Goal: Find specific page/section: Find specific page/section

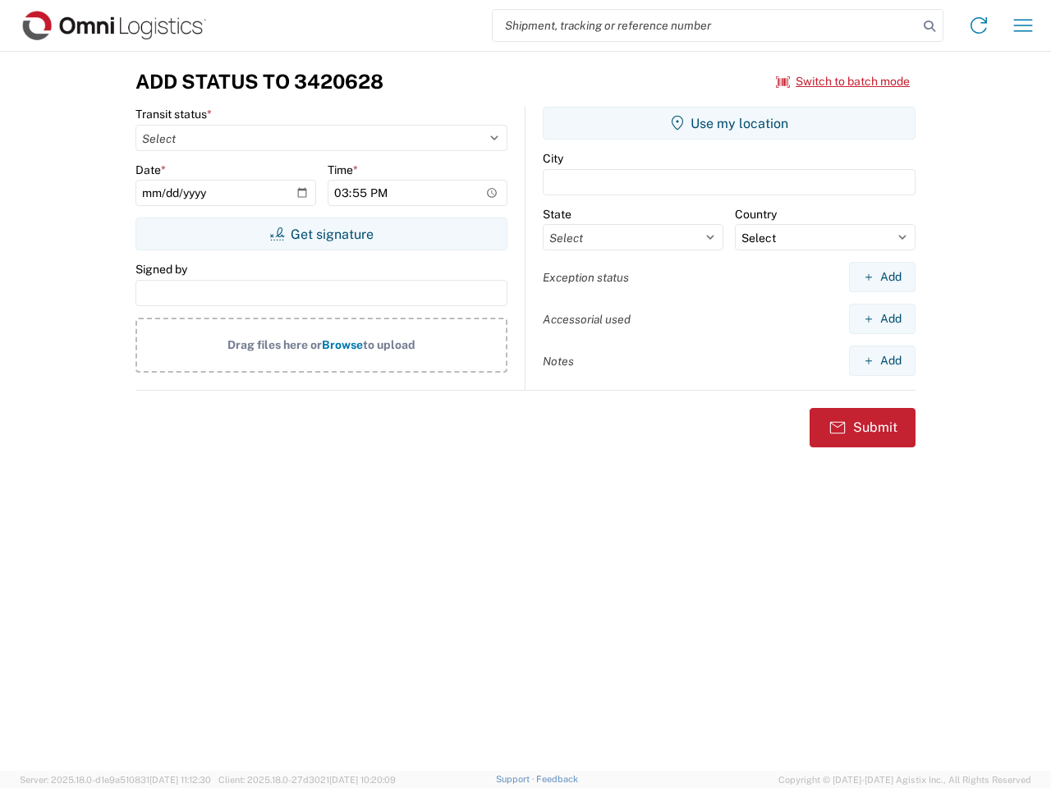
click at [705, 25] on input "search" at bounding box center [704, 25] width 425 height 31
click at [929, 26] on icon at bounding box center [929, 26] width 23 height 23
click at [978, 25] on icon at bounding box center [978, 25] width 26 height 26
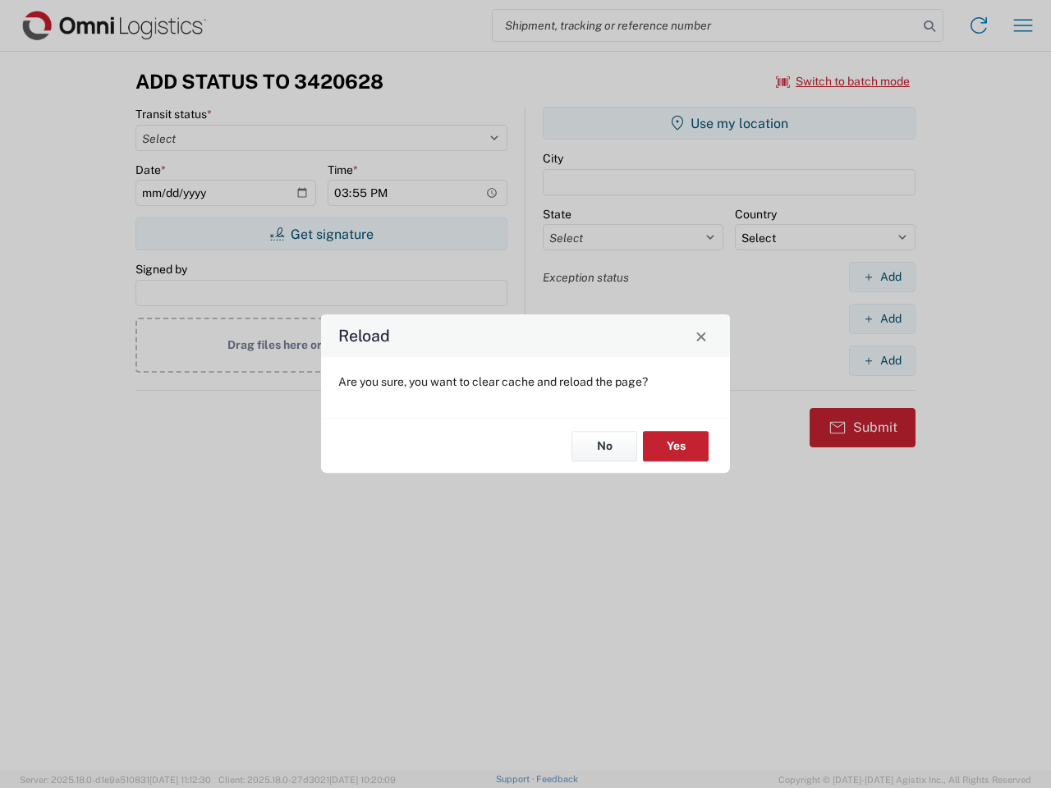
click at [1023, 25] on div "Reload Are you sure, you want to clear cache and reload the page? No Yes" at bounding box center [525, 394] width 1051 height 788
click at [843, 81] on div "Reload Are you sure, you want to clear cache and reload the page? No Yes" at bounding box center [525, 394] width 1051 height 788
click at [321, 234] on div "Reload Are you sure, you want to clear cache and reload the page? No Yes" at bounding box center [525, 394] width 1051 height 788
click at [729, 123] on div "Reload Are you sure, you want to clear cache and reload the page? No Yes" at bounding box center [525, 394] width 1051 height 788
click at [881, 277] on div "Reload Are you sure, you want to clear cache and reload the page? No Yes" at bounding box center [525, 394] width 1051 height 788
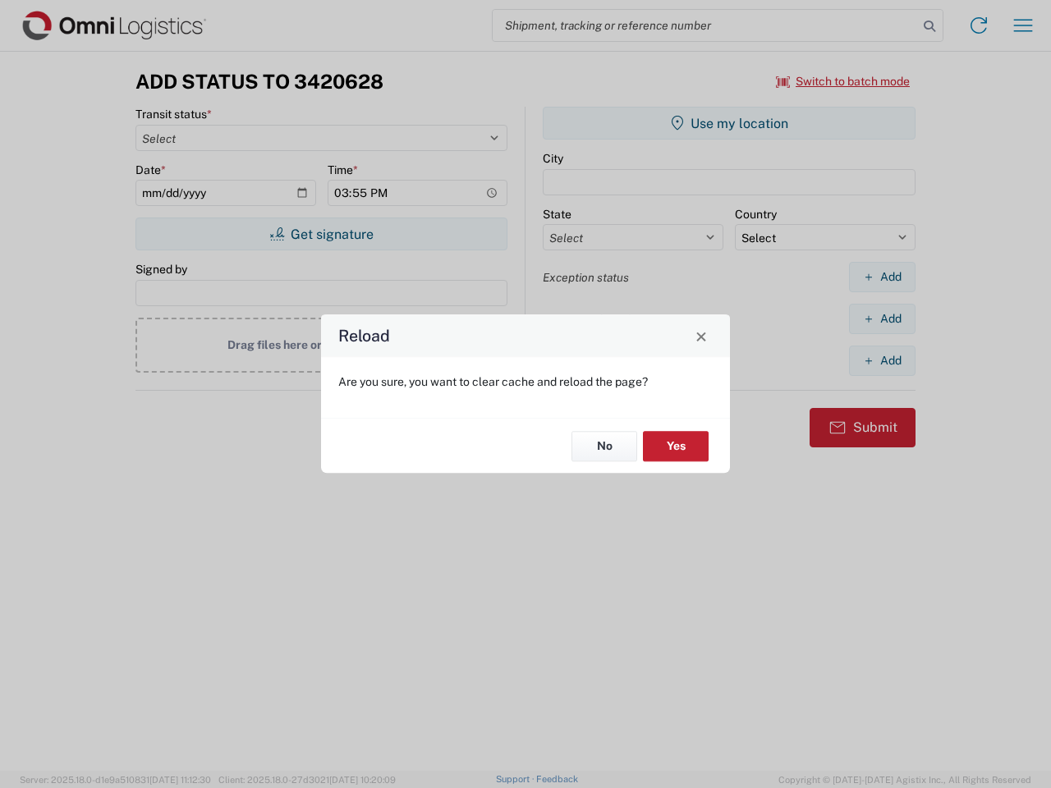
click at [881, 318] on div "Reload Are you sure, you want to clear cache and reload the page? No Yes" at bounding box center [525, 394] width 1051 height 788
click at [881, 360] on div "Reload Are you sure, you want to clear cache and reload the page? No Yes" at bounding box center [525, 394] width 1051 height 788
